Goal: Task Accomplishment & Management: Use online tool/utility

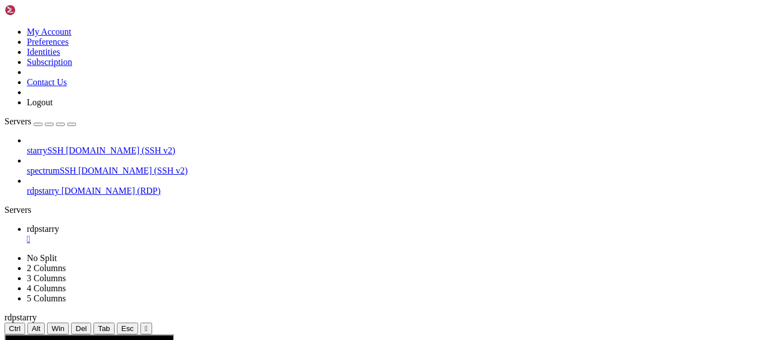
click at [80, 145] on span "[DOMAIN_NAME] (SSH v2)" at bounding box center [121, 150] width 110 height 10
click at [86, 145] on span "[DOMAIN_NAME] (SSH v2)" at bounding box center [121, 150] width 110 height 10
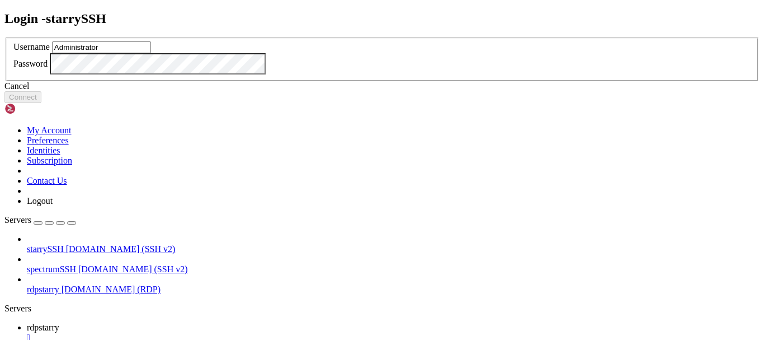
type input "Administrator"
click at [151, 53] on input "Administrator" at bounding box center [101, 47] width 99 height 12
type input "redji"
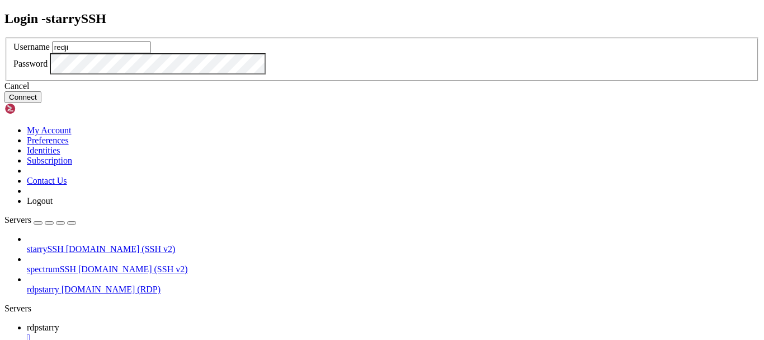
click button "Connect" at bounding box center [22, 97] width 37 height 12
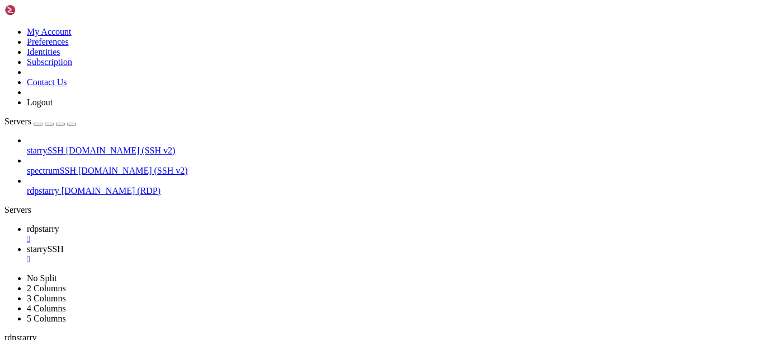
click at [275, 254] on div "" at bounding box center [393, 259] width 733 height 10
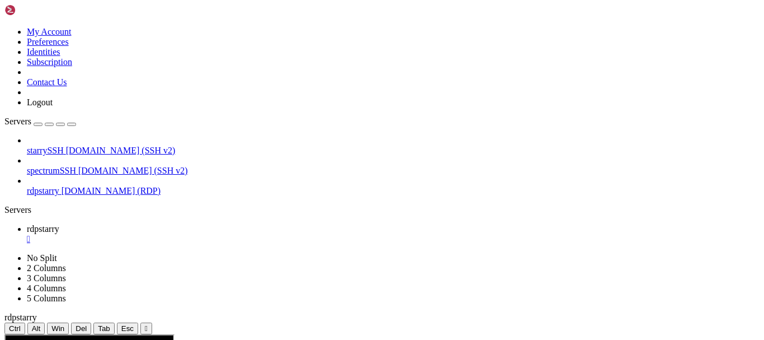
click at [81, 145] on link "starrySSH [DOMAIN_NAME] (SSH v2)" at bounding box center [393, 150] width 733 height 10
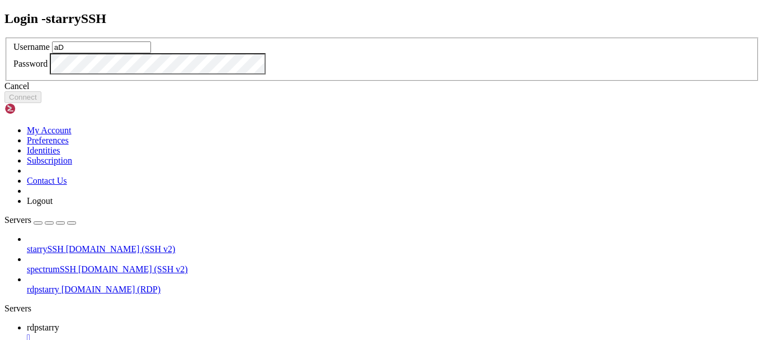
type input "a"
type input "Administrator"
click button "Connect" at bounding box center [22, 97] width 37 height 12
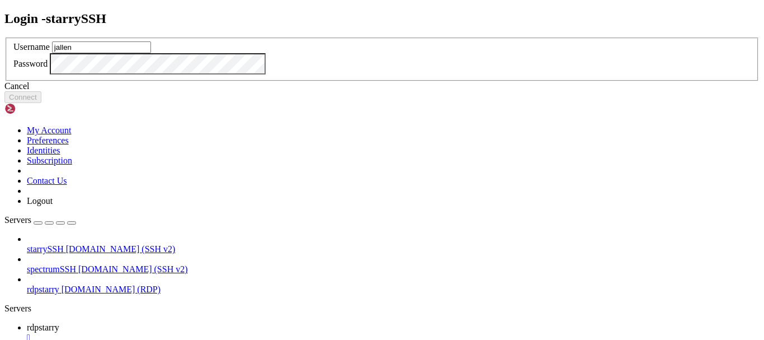
type input "jallen"
click button "Connect" at bounding box center [22, 97] width 37 height 12
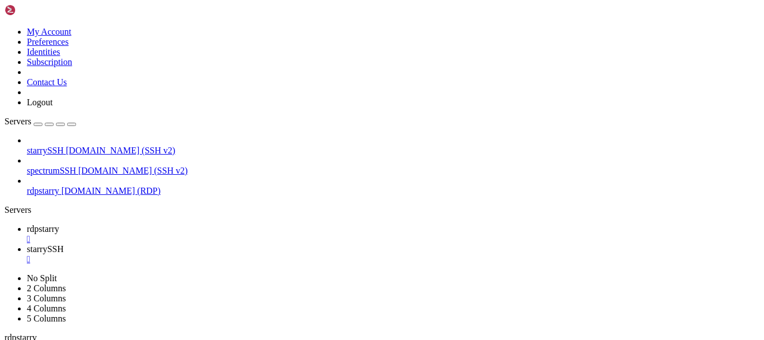
click at [277, 254] on div "" at bounding box center [393, 259] width 733 height 10
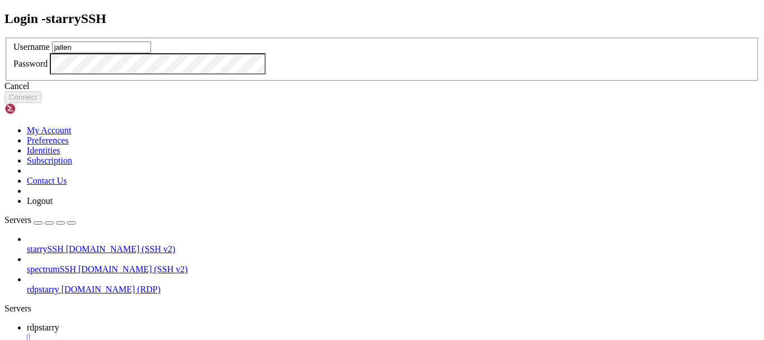
type input "jallen"
click button "Connect" at bounding box center [22, 97] width 37 height 12
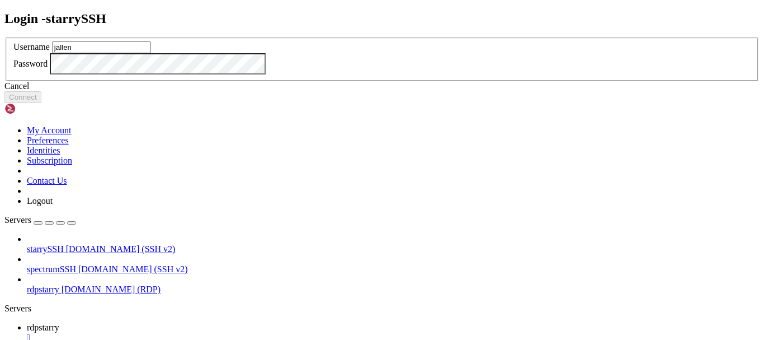
type input "jallen"
click button "Connect" at bounding box center [22, 97] width 37 height 12
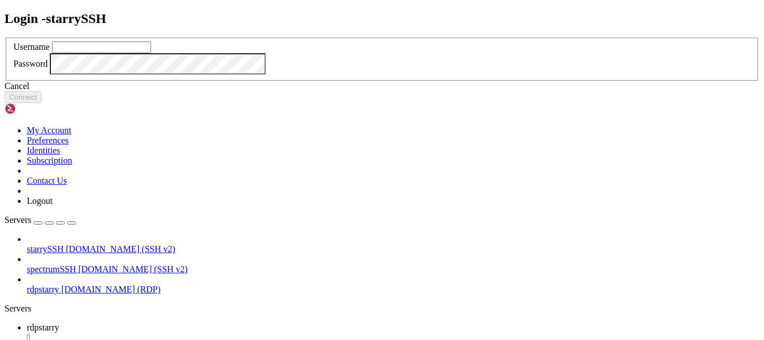
click at [183, 19] on div "Login - starrySSH Username Password Cancel Connect" at bounding box center [381, 57] width 755 height 92
click at [151, 53] on input "text" at bounding box center [101, 47] width 99 height 12
type input "jallen"
click button "Connect" at bounding box center [22, 97] width 37 height 12
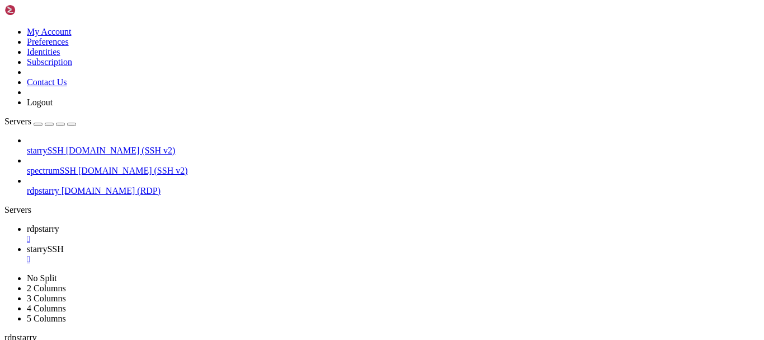
scroll to position [251, 0]
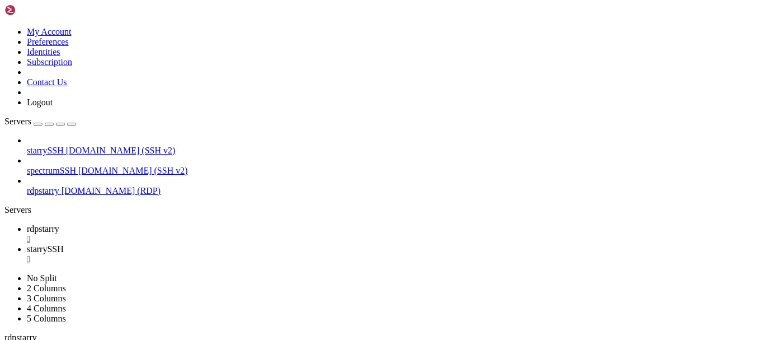
type input "/C:/Users"
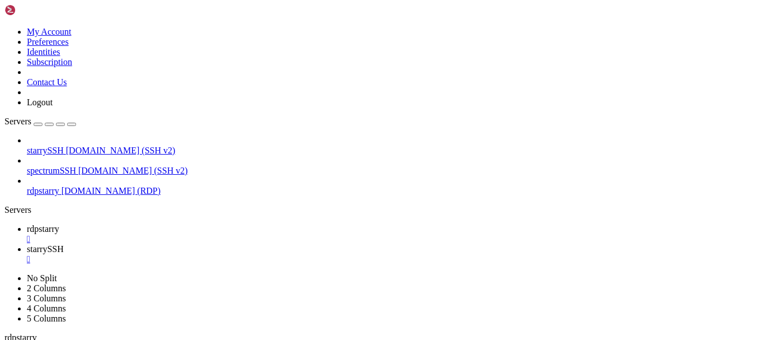
click at [274, 254] on div "" at bounding box center [393, 259] width 733 height 10
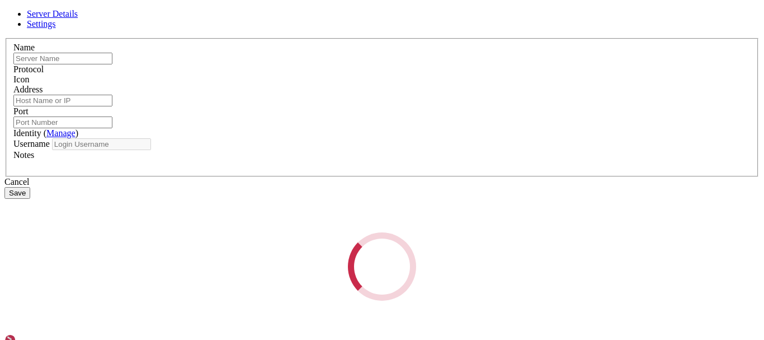
type input "rdpstarry"
type input "[DOMAIN_NAME]"
type input "3389"
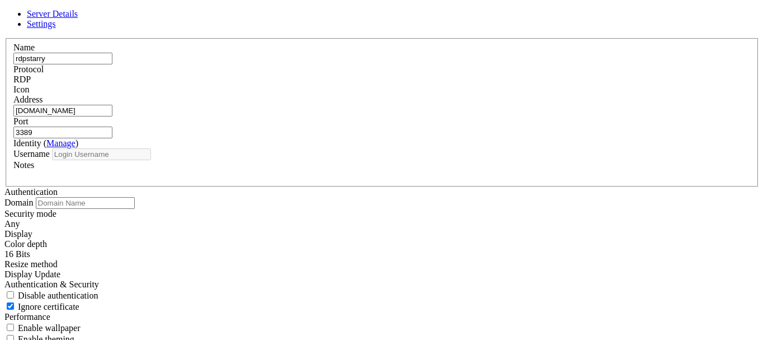
type input "redji"
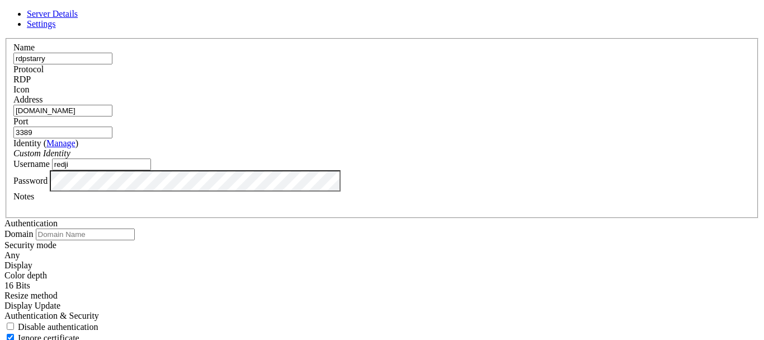
click at [454, 74] on div "RDP" at bounding box center [382, 79] width 738 height 10
click at [448, 80] on div "RDP" at bounding box center [382, 79] width 738 height 10
click at [4, 38] on icon at bounding box center [4, 38] width 0 height 0
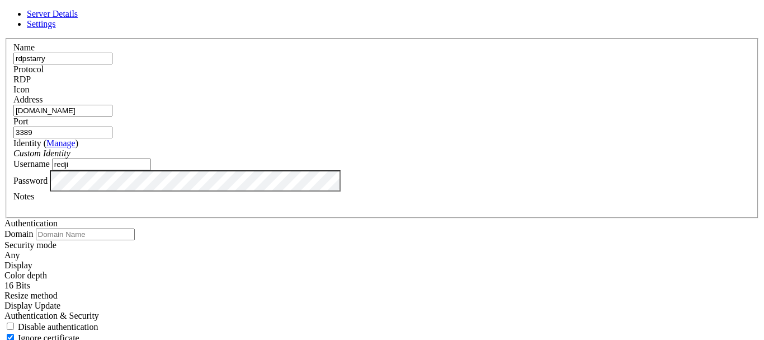
scroll to position [0, 0]
click at [56, 29] on span "Settings" at bounding box center [41, 24] width 29 height 10
click at [60, 300] on span "Display Update" at bounding box center [32, 305] width 56 height 10
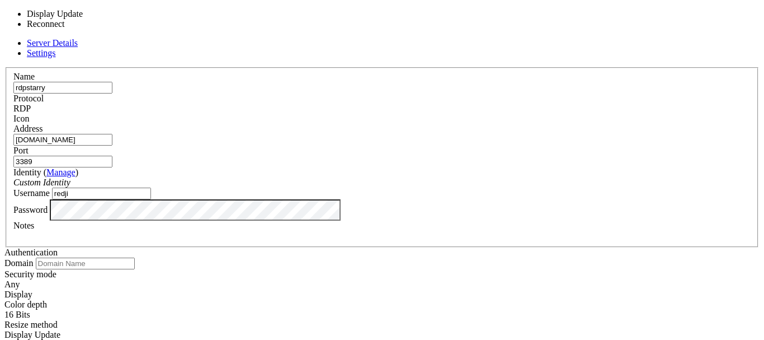
click at [60, 330] on span "Display Update" at bounding box center [32, 335] width 56 height 10
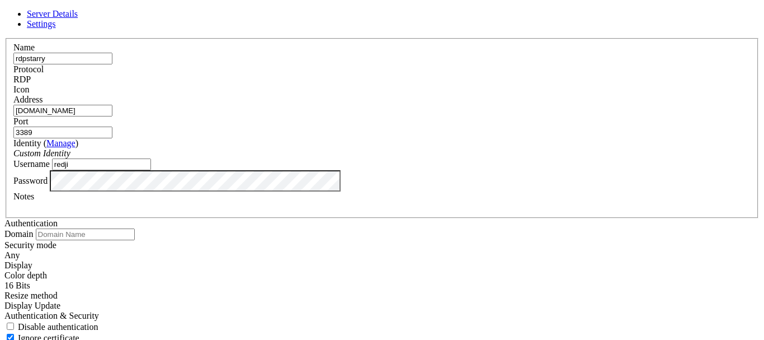
scroll to position [0, 0]
click at [280, 280] on div "16 Bits" at bounding box center [381, 285] width 755 height 10
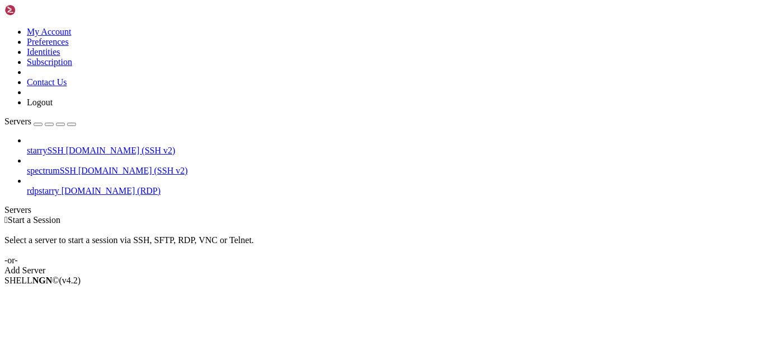
click at [59, 186] on span "rdpstarry" at bounding box center [43, 191] width 32 height 10
